Goal: Transaction & Acquisition: Purchase product/service

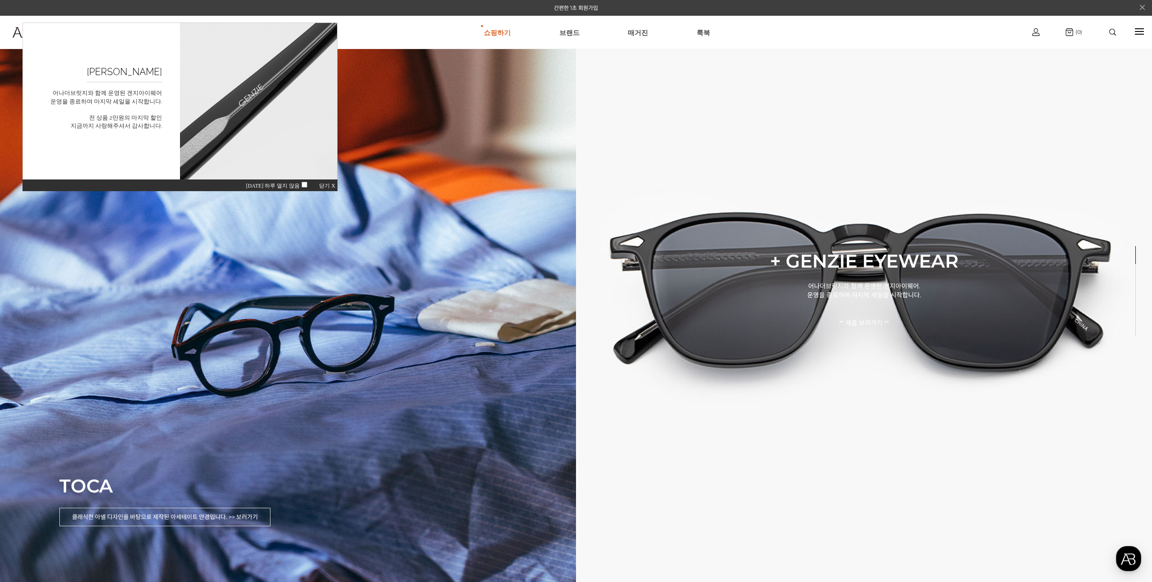
click at [1111, 30] on img at bounding box center [1112, 32] width 7 height 7
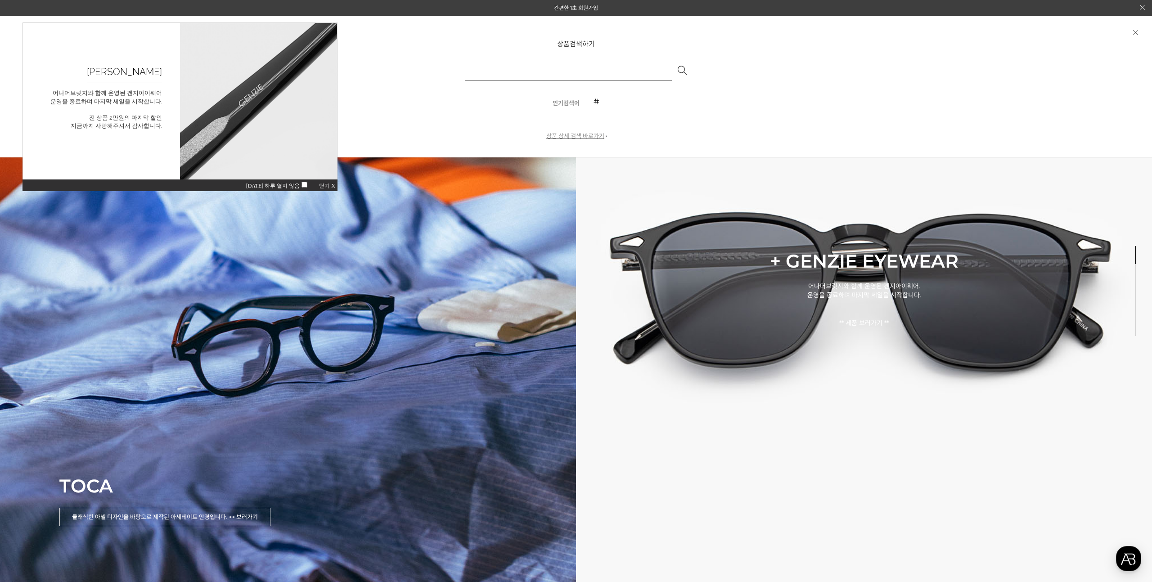
click at [546, 72] on input "text" at bounding box center [568, 70] width 207 height 22
type input "**"
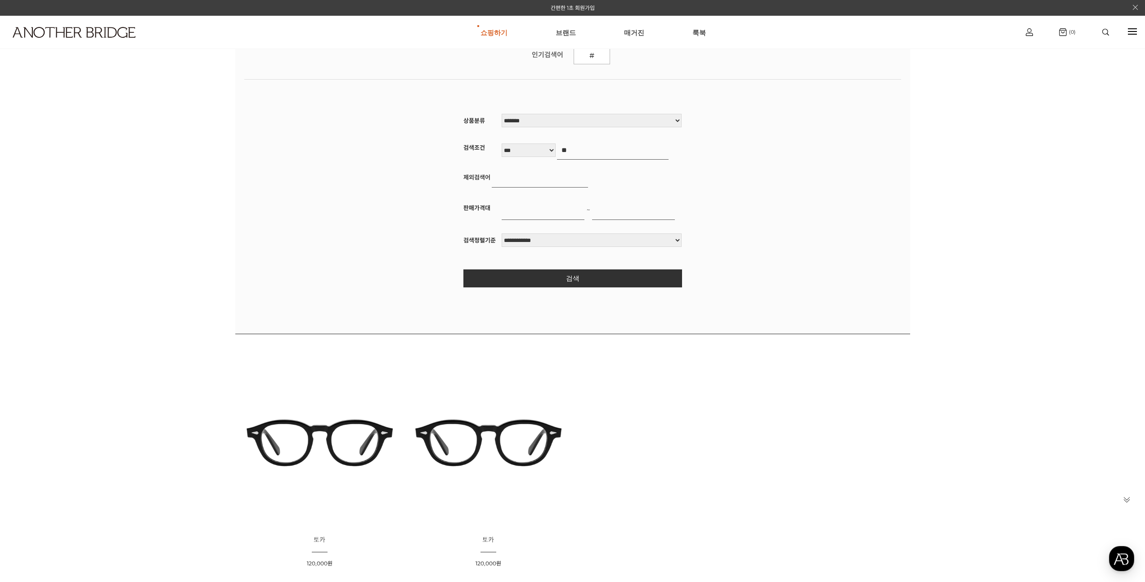
scroll to position [202, 0]
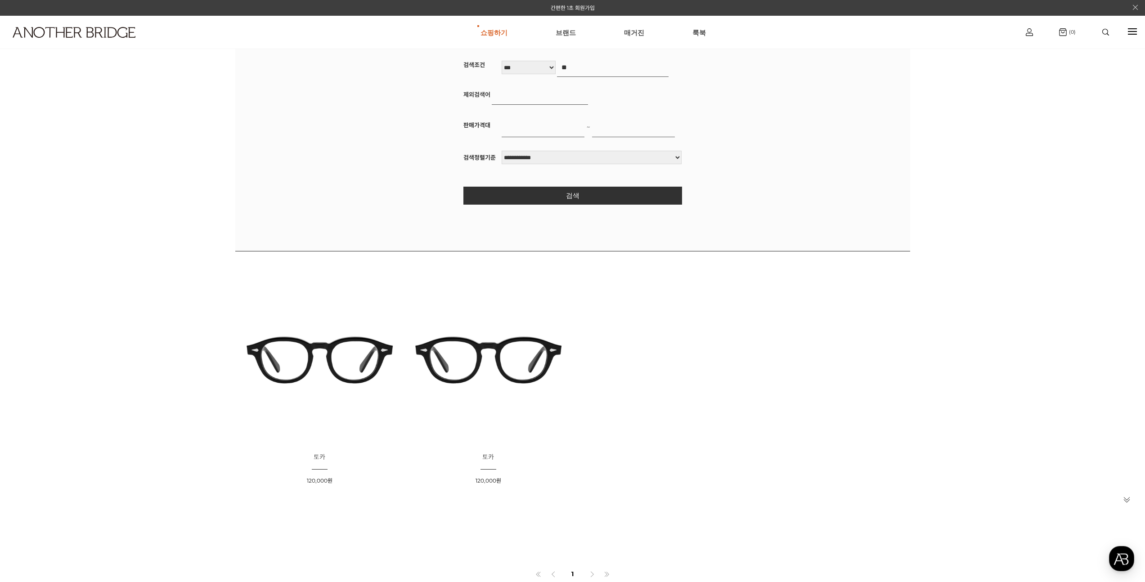
click at [481, 373] on img at bounding box center [488, 360] width 162 height 162
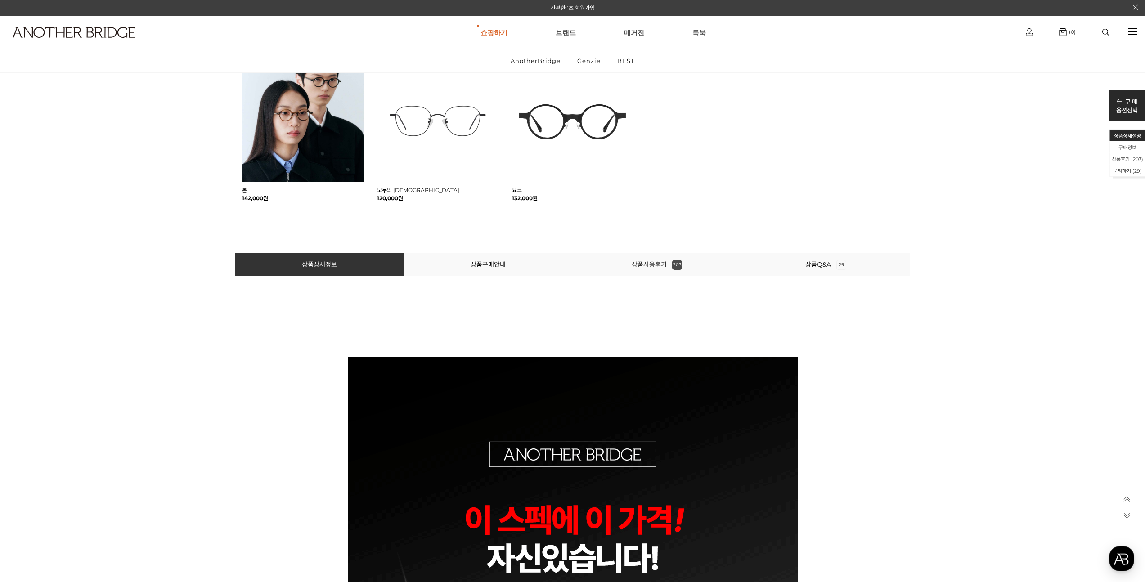
click at [645, 263] on link "상품사용후기 203" at bounding box center [657, 265] width 50 height 8
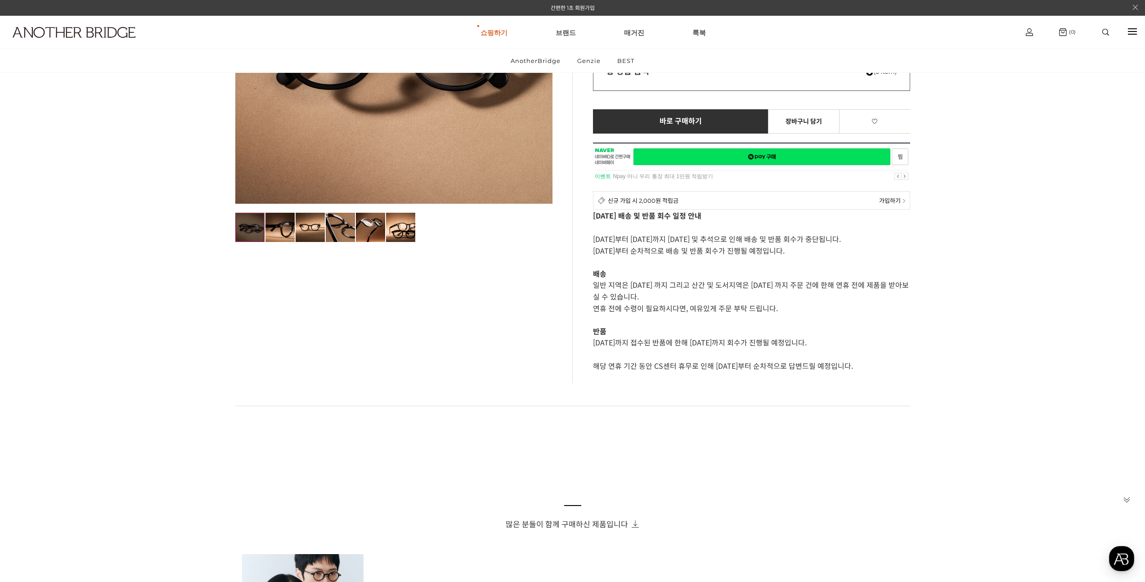
scroll to position [327, 0]
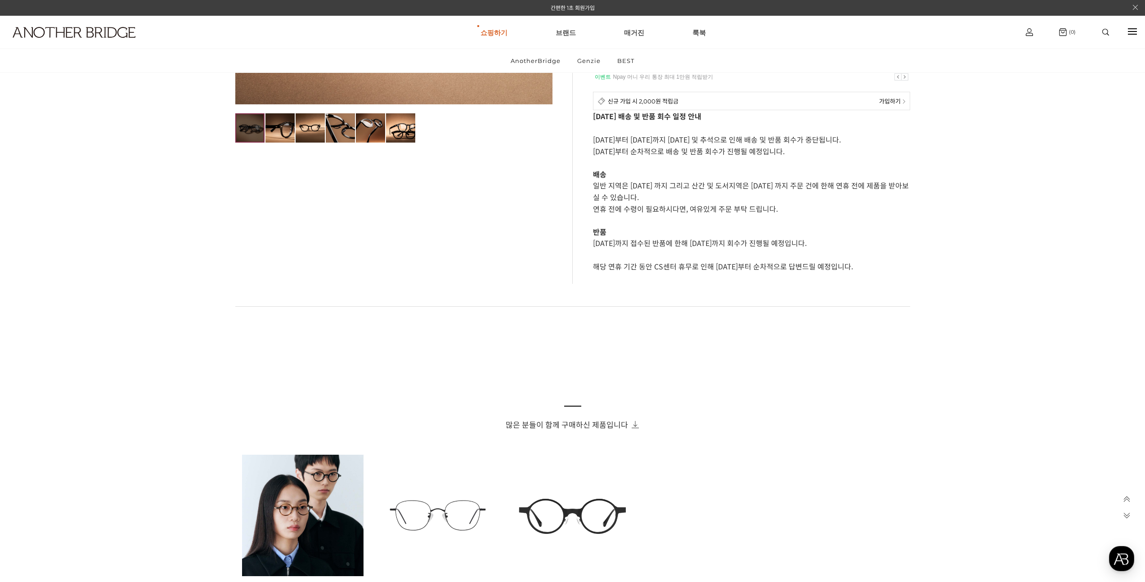
drag, startPoint x: 613, startPoint y: 149, endPoint x: 807, endPoint y: 146, distance: 194.0
click at [807, 146] on p "[DATE]부터 순차적으로 배송 및 반품 회수가 진행될 예정입니다." at bounding box center [751, 151] width 317 height 12
click at [819, 233] on p "반품" at bounding box center [751, 231] width 317 height 11
click at [837, 281] on div "바로 구매하기 예약주문 정기배송 신청하기 장바구니 담기 SOLD OUT NAVER 네이버 ID로 간편구매 네이버페이 네이버페이 구매하기 찜하기…" at bounding box center [751, 137] width 317 height 293
